Goal: Transaction & Acquisition: Obtain resource

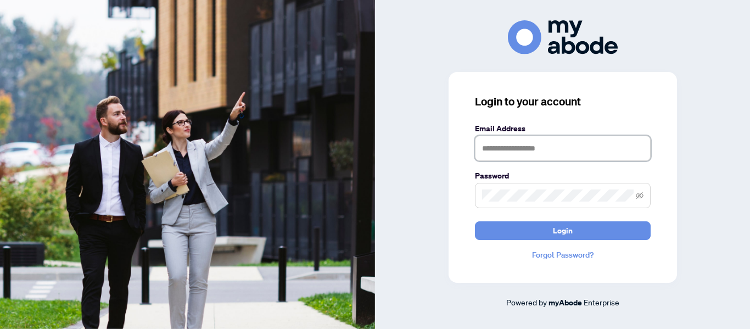
click at [503, 145] on input "text" at bounding box center [563, 148] width 176 height 25
type input "**********"
click at [475, 221] on button "Login" at bounding box center [563, 230] width 176 height 19
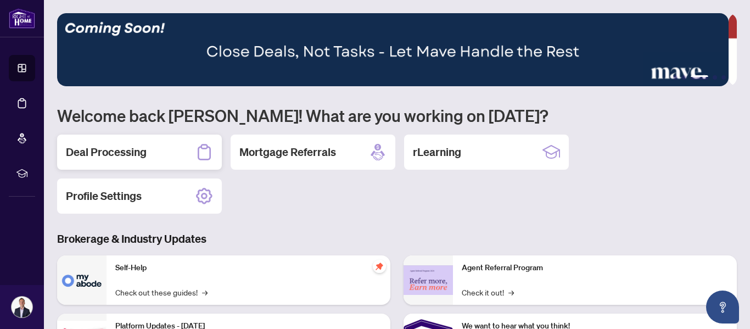
click at [140, 146] on h2 "Deal Processing" at bounding box center [106, 151] width 81 height 15
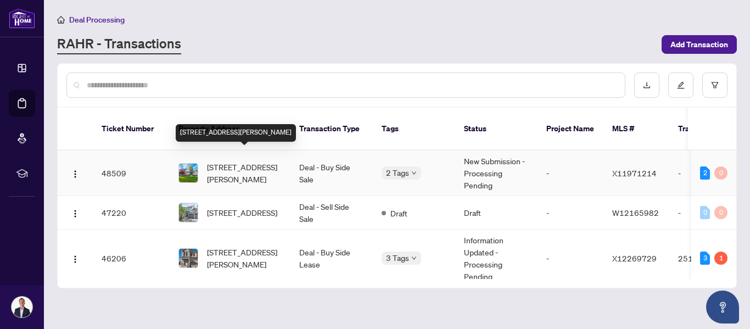
click at [223, 161] on span "18 Palomino Dr, Hamilton, Ontario L0R 1H3, Canada" at bounding box center [244, 173] width 75 height 24
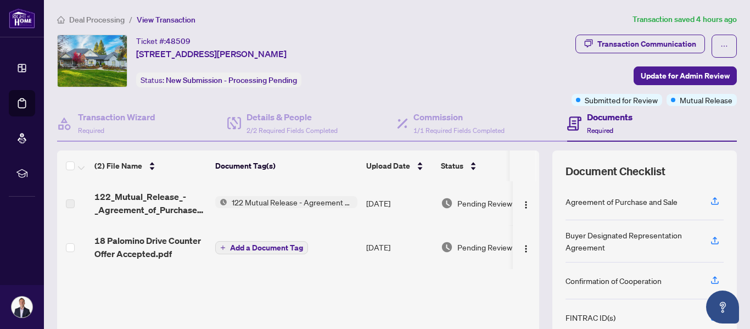
click at [255, 203] on span "122 Mutual Release - Agreement of Purchase and Sale" at bounding box center [292, 202] width 130 height 12
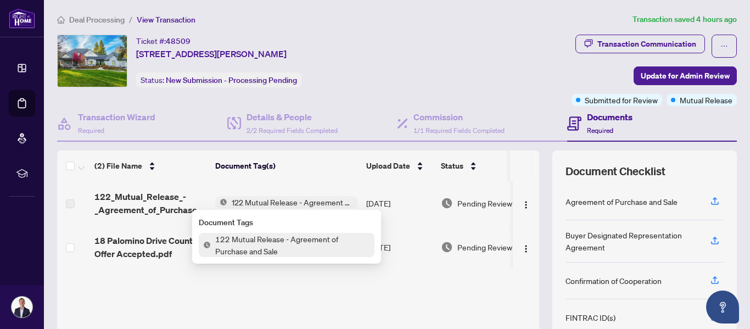
click at [242, 247] on span "122 Mutual Release - Agreement of Purchase and Sale" at bounding box center [293, 245] width 164 height 24
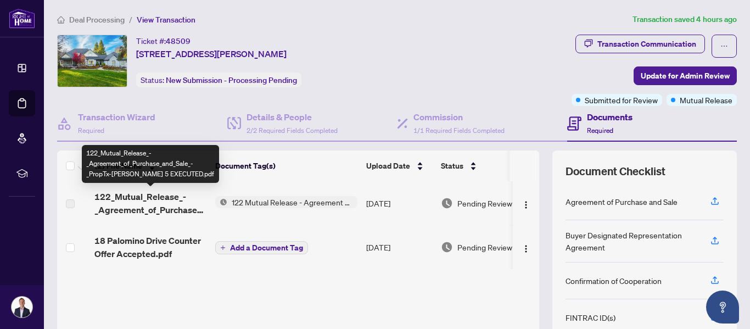
click at [123, 209] on span "122_Mutual_Release_-_Agreement_of_Purchase_and_Sale_-_PropTx-OREA 5 EXECUTED.pdf" at bounding box center [150, 203] width 112 height 26
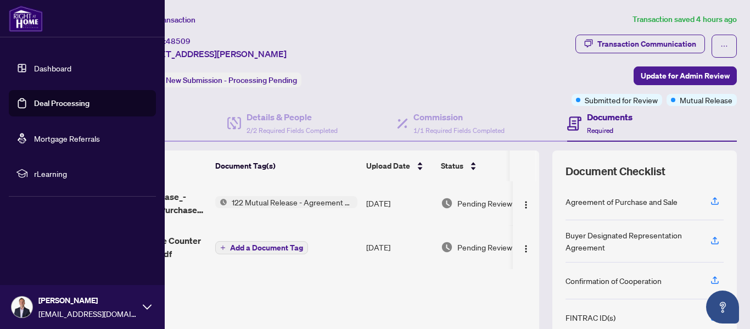
click at [36, 70] on link "Dashboard" at bounding box center [52, 68] width 37 height 10
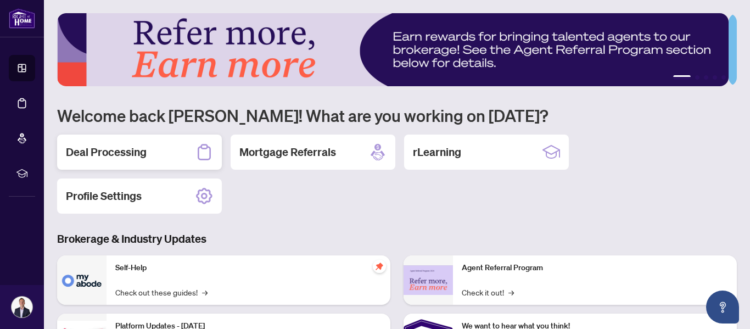
click at [178, 153] on div "Deal Processing" at bounding box center [139, 151] width 165 height 35
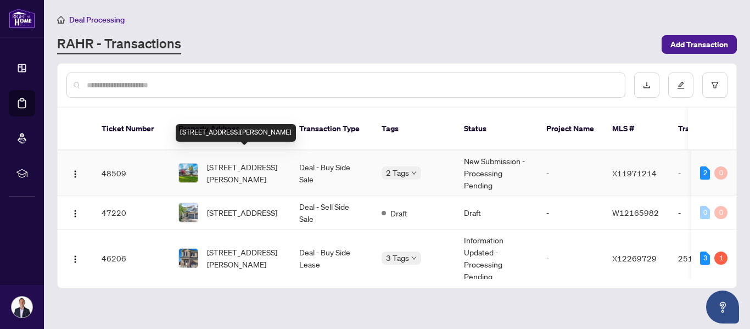
click at [242, 161] on span "18 Palomino Dr, Hamilton, Ontario L0R 1H3, Canada" at bounding box center [244, 173] width 75 height 24
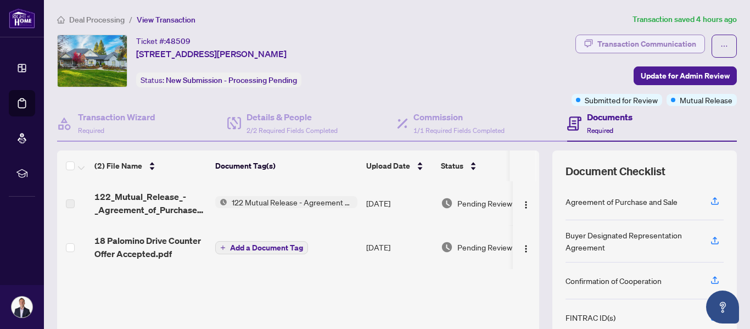
click at [626, 43] on div "Transaction Communication" at bounding box center [646, 44] width 99 height 18
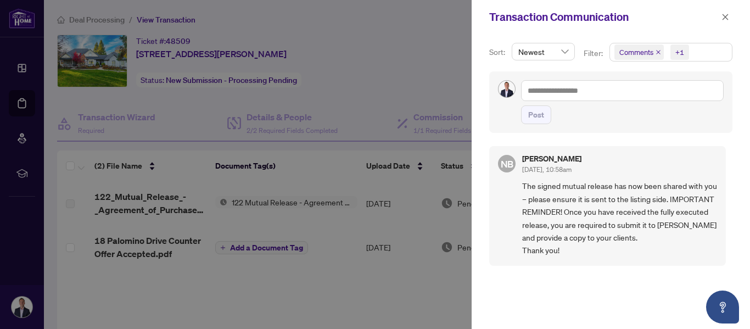
click at [292, 174] on div at bounding box center [375, 164] width 750 height 329
click at [185, 115] on div at bounding box center [375, 164] width 750 height 329
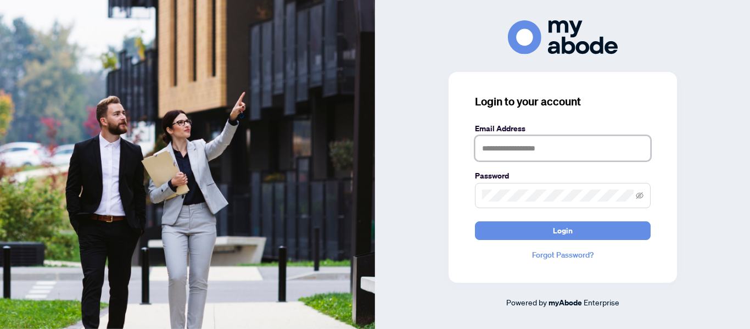
click at [504, 149] on input "text" at bounding box center [563, 148] width 176 height 25
type input "**********"
click at [475, 221] on button "Login" at bounding box center [563, 230] width 176 height 19
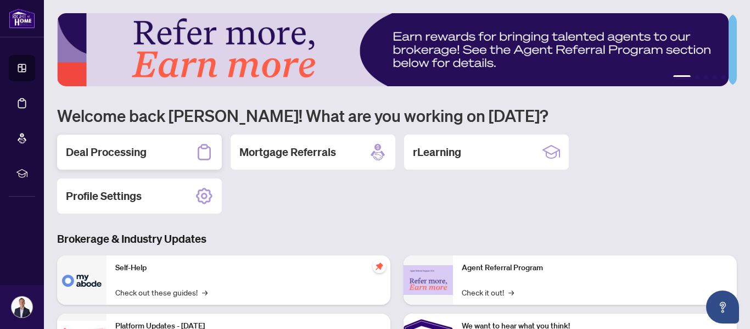
click at [106, 154] on h2 "Deal Processing" at bounding box center [106, 151] width 81 height 15
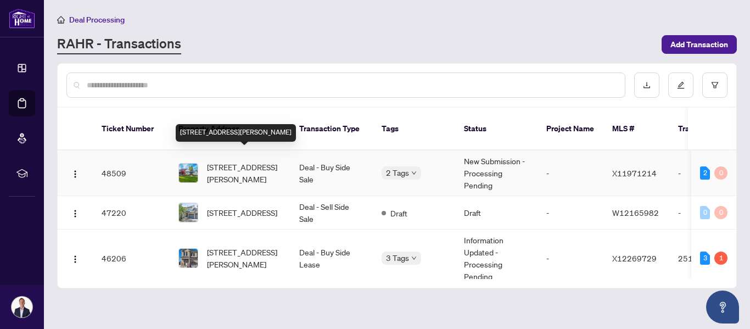
click at [228, 161] on span "18 Palomino Dr, Hamilton, Ontario L0R 1H3, Canada" at bounding box center [244, 173] width 75 height 24
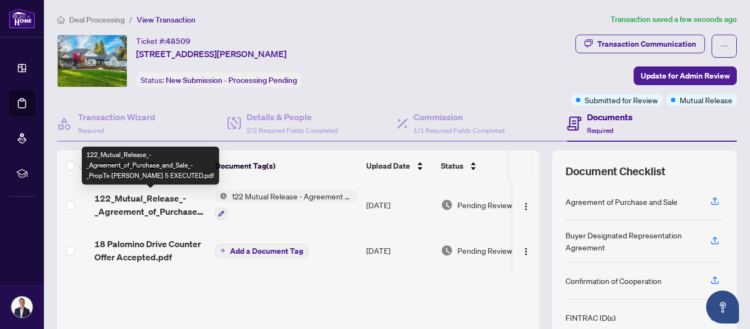
click at [129, 199] on span "122_Mutual_Release_-_Agreement_of_Purchase_and_Sale_-_PropTx-OREA 5 EXECUTED.pdf" at bounding box center [150, 205] width 112 height 26
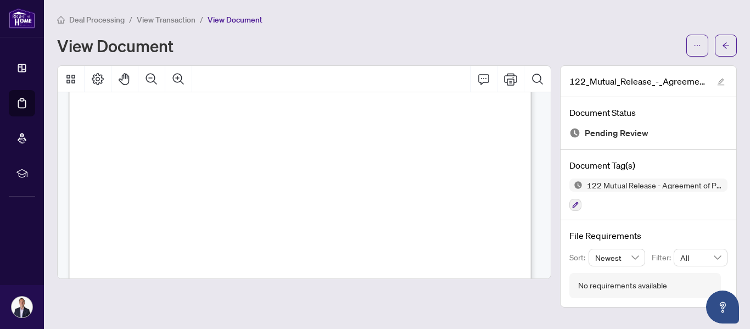
scroll to position [435, 0]
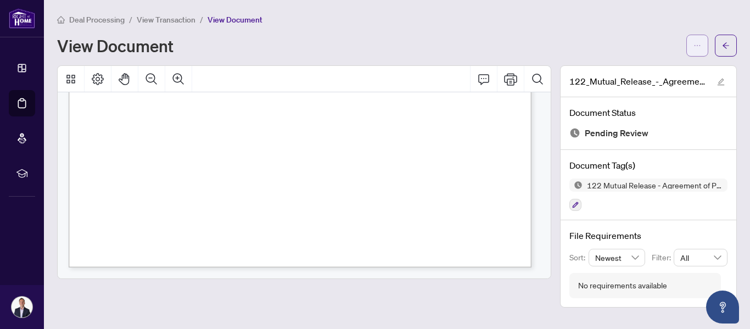
click at [691, 46] on button "button" at bounding box center [697, 46] width 22 height 22
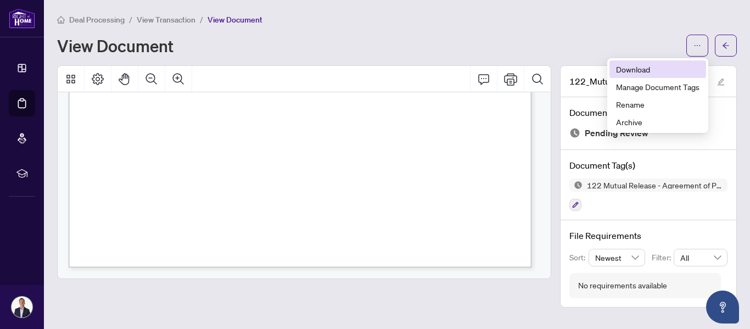
click at [656, 71] on span "Download" at bounding box center [657, 69] width 83 height 12
